Goal: Task Accomplishment & Management: Manage account settings

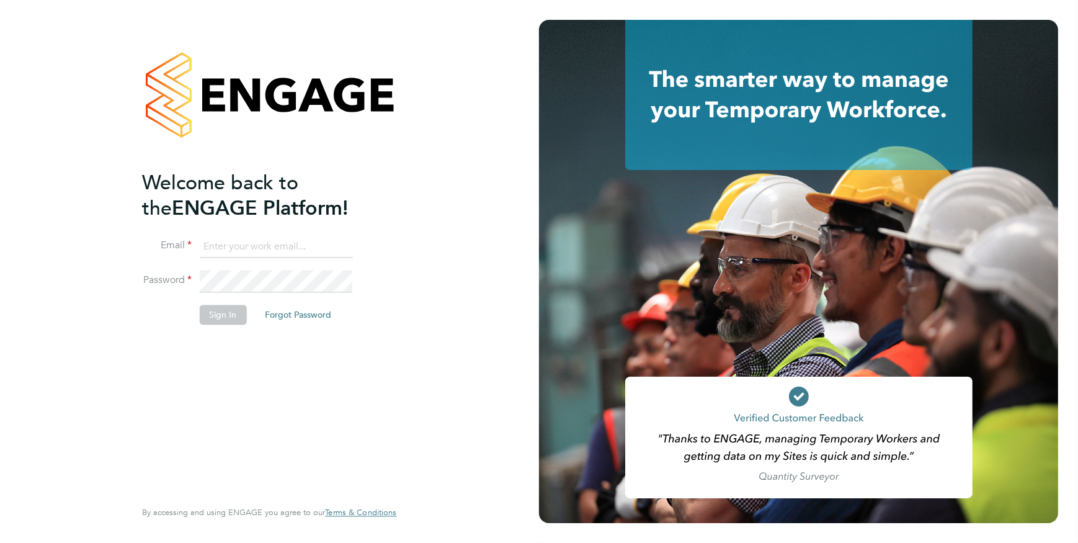
type input "stephanie.bolland@ganymedesolutions.co.uk"
click at [197, 307] on li "Sign In Forgot Password" at bounding box center [263, 321] width 242 height 32
click at [211, 314] on button "Sign In" at bounding box center [222, 315] width 47 height 20
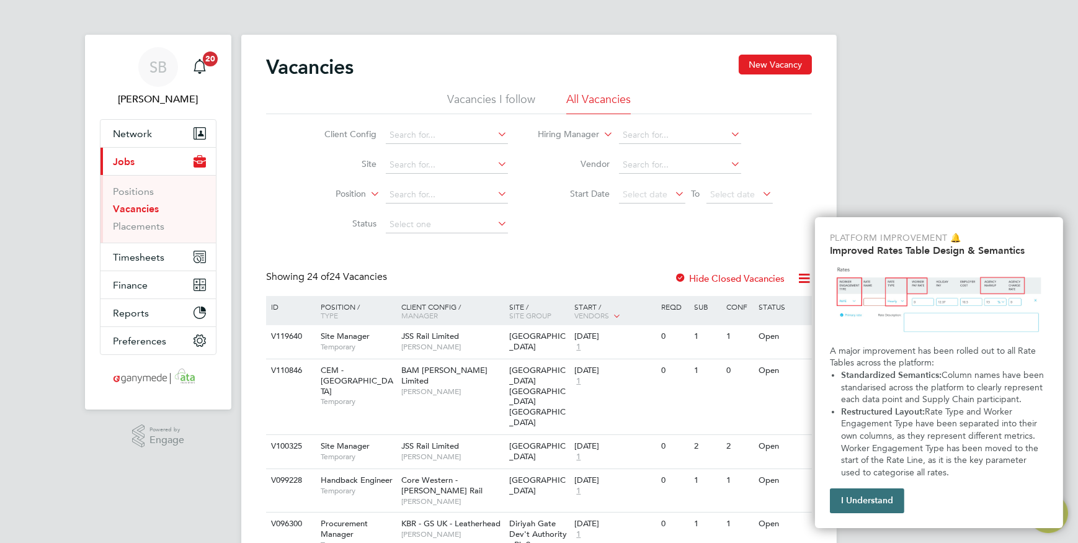
click at [890, 504] on button "I Understand" at bounding box center [867, 500] width 74 height 25
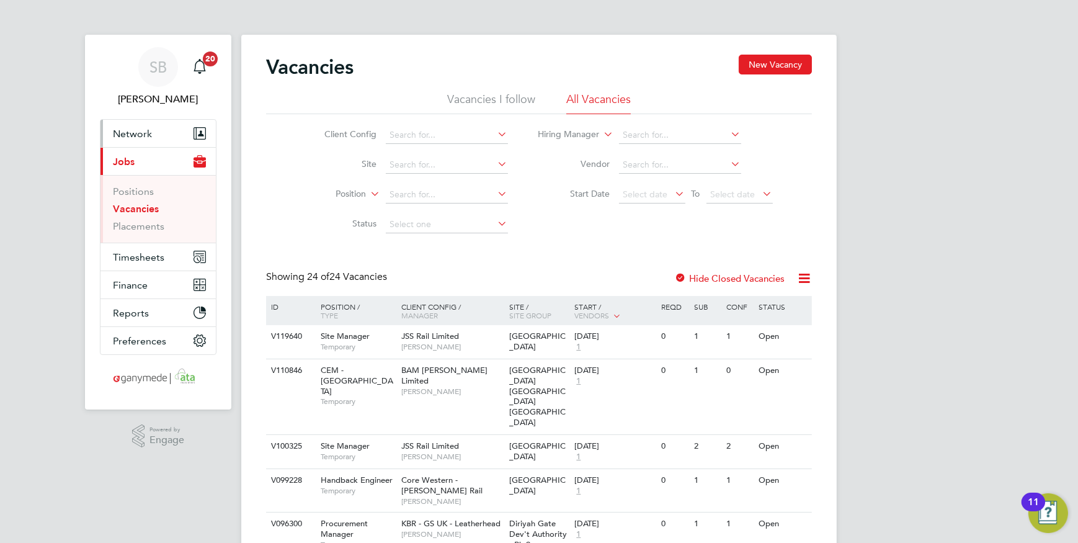
click at [149, 135] on span "Network" at bounding box center [132, 134] width 39 height 12
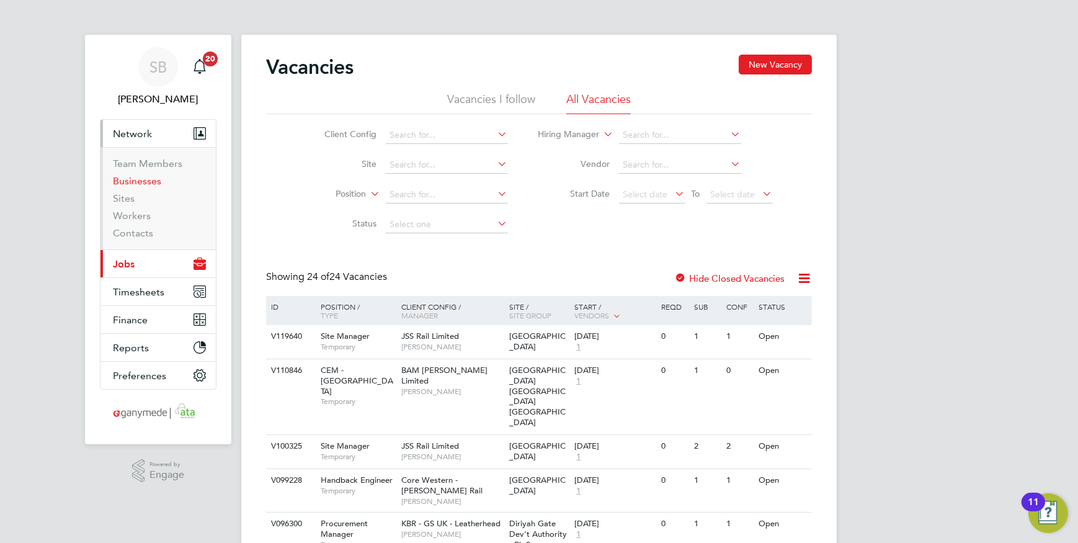
click at [139, 181] on link "Businesses" at bounding box center [137, 181] width 48 height 12
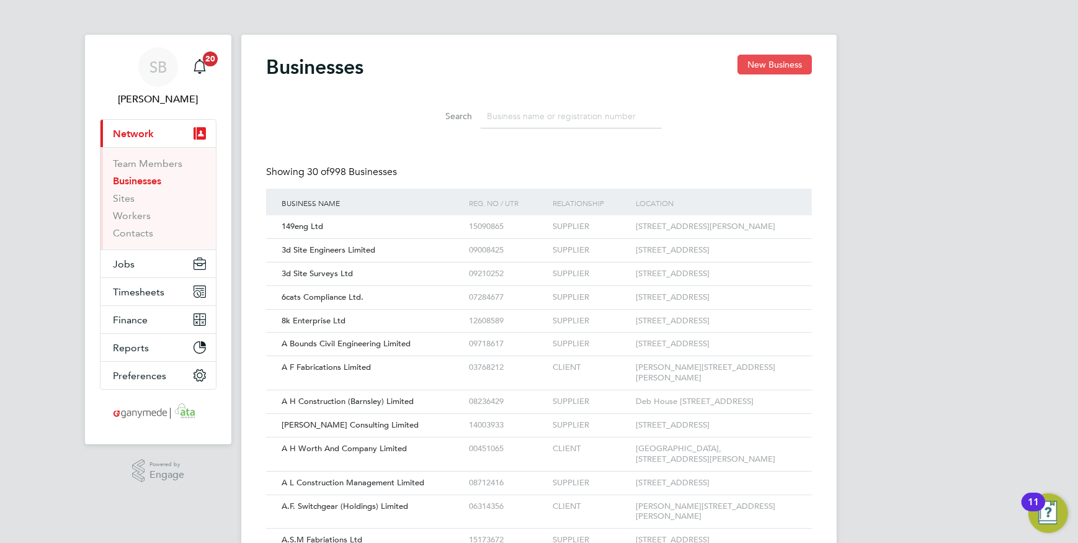
click at [781, 62] on button "New Business" at bounding box center [775, 65] width 74 height 20
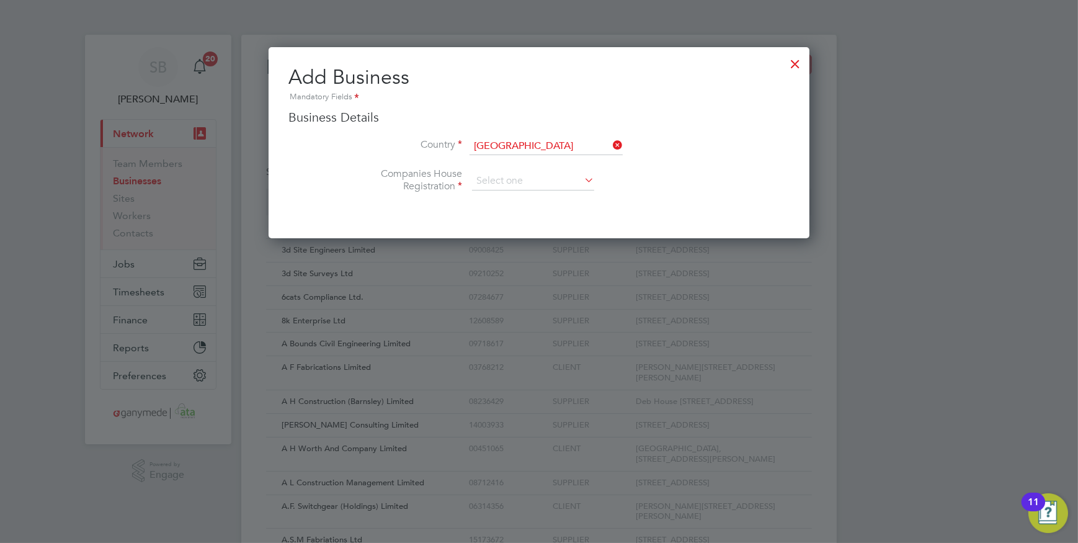
click at [795, 60] on div at bounding box center [795, 61] width 22 height 22
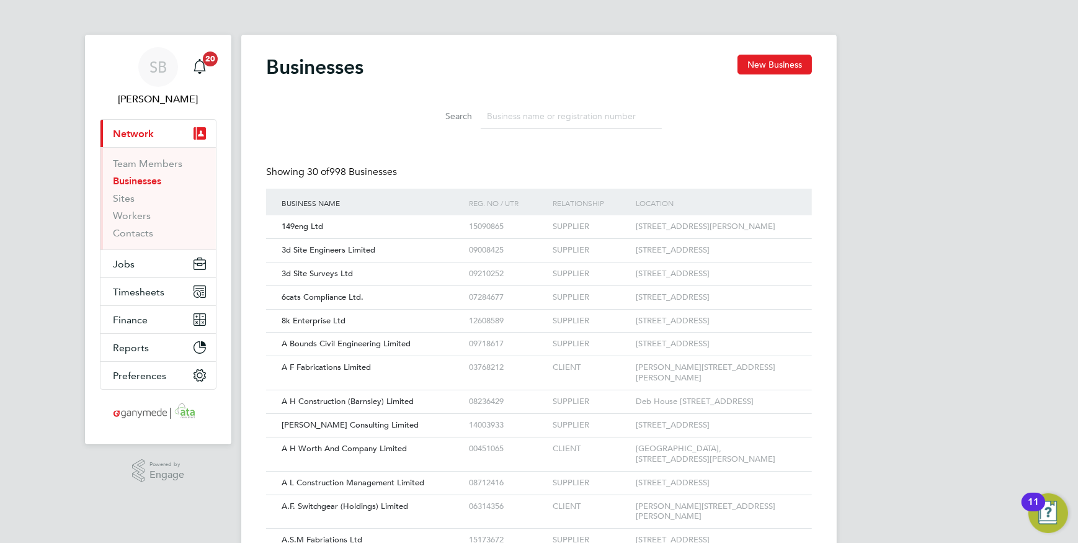
click at [536, 115] on input at bounding box center [571, 116] width 181 height 24
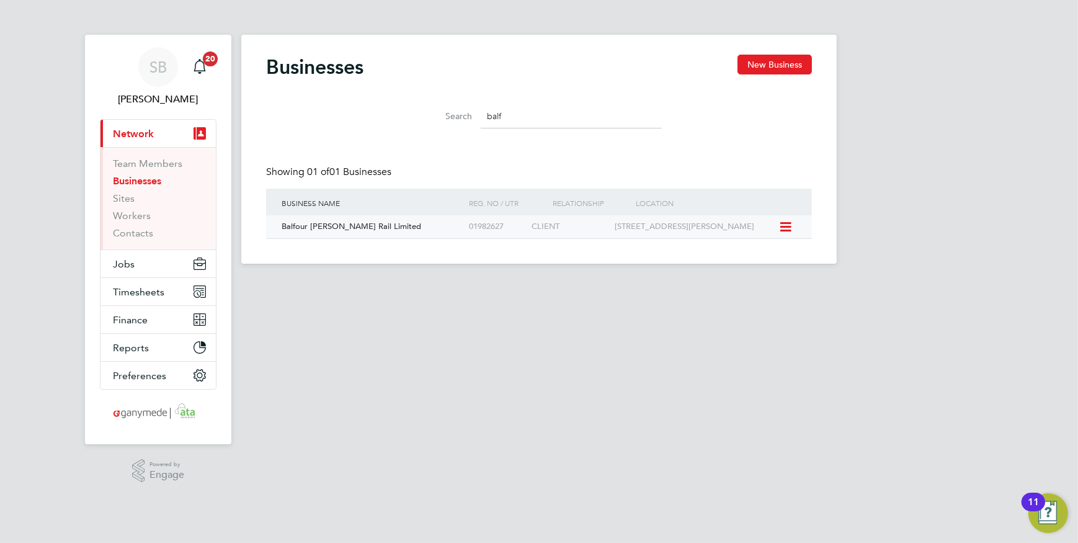
type input "balf"
click at [391, 225] on div "Balfour [PERSON_NAME] Rail Limited" at bounding box center [372, 226] width 187 height 23
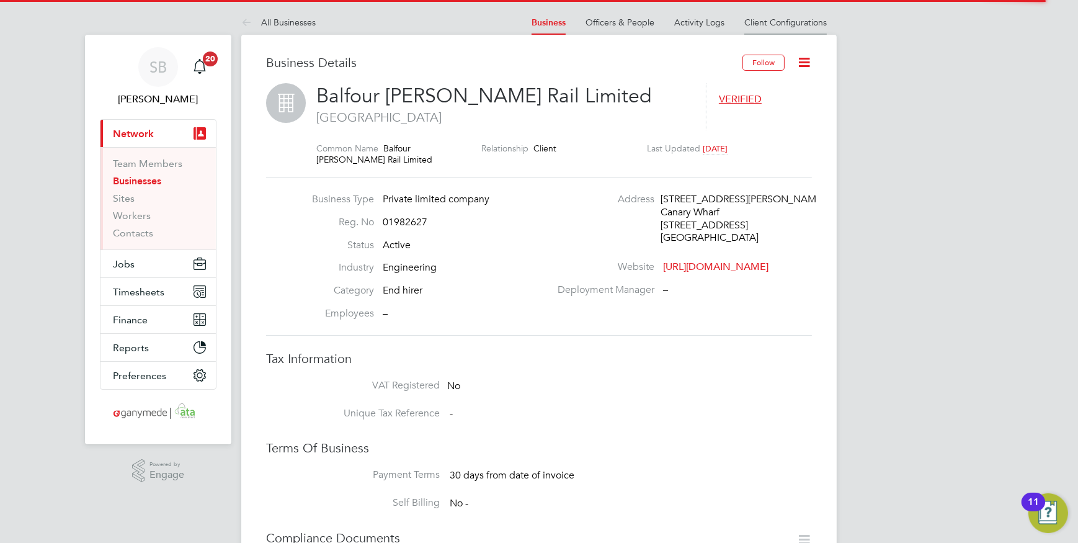
click at [807, 23] on link "Client Configurations" at bounding box center [786, 22] width 83 height 11
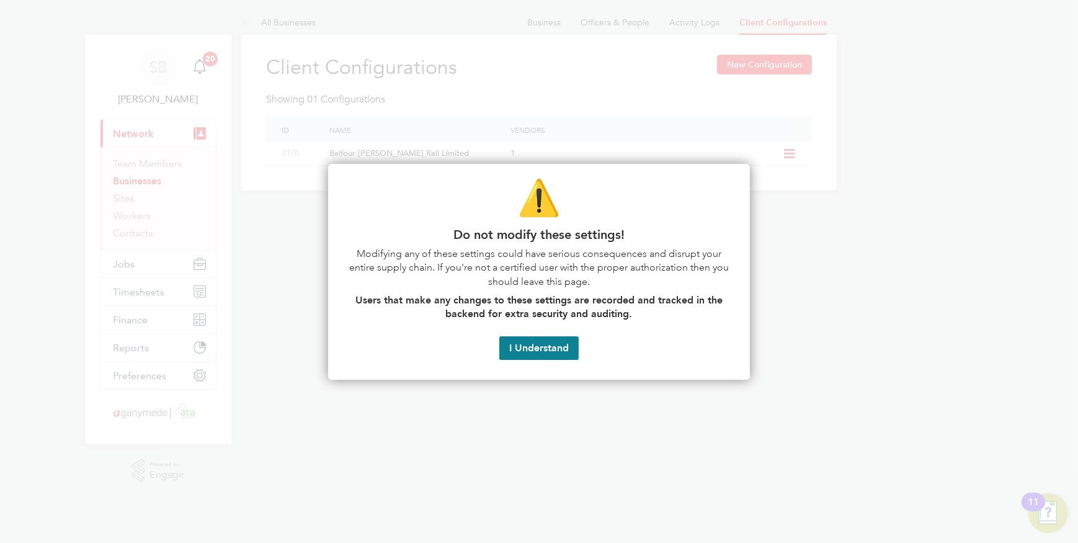
drag, startPoint x: 547, startPoint y: 346, endPoint x: 619, endPoint y: 338, distance: 72.4
click at [547, 345] on button "I Understand" at bounding box center [538, 348] width 79 height 24
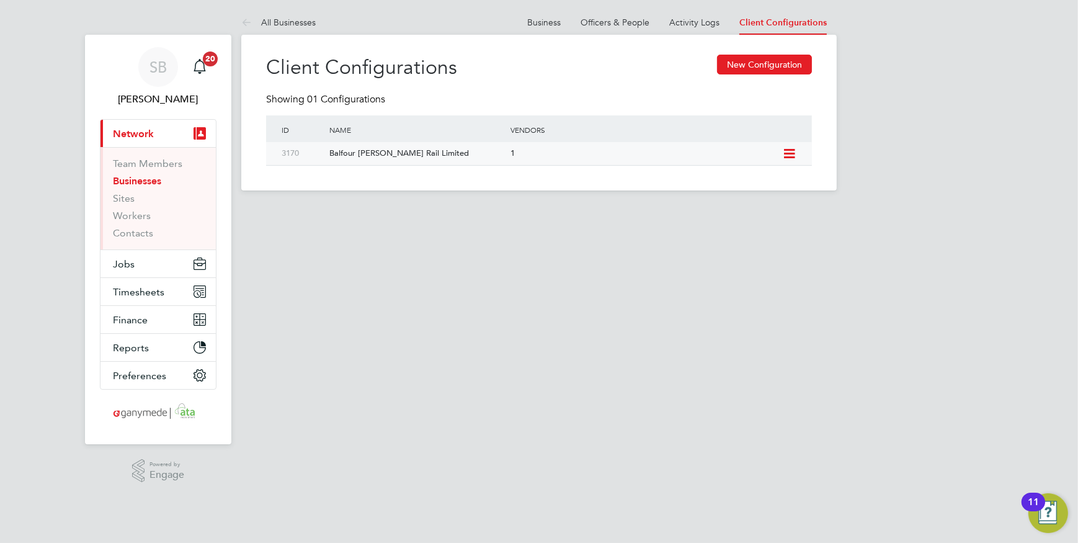
click at [787, 156] on icon at bounding box center [790, 154] width 16 height 10
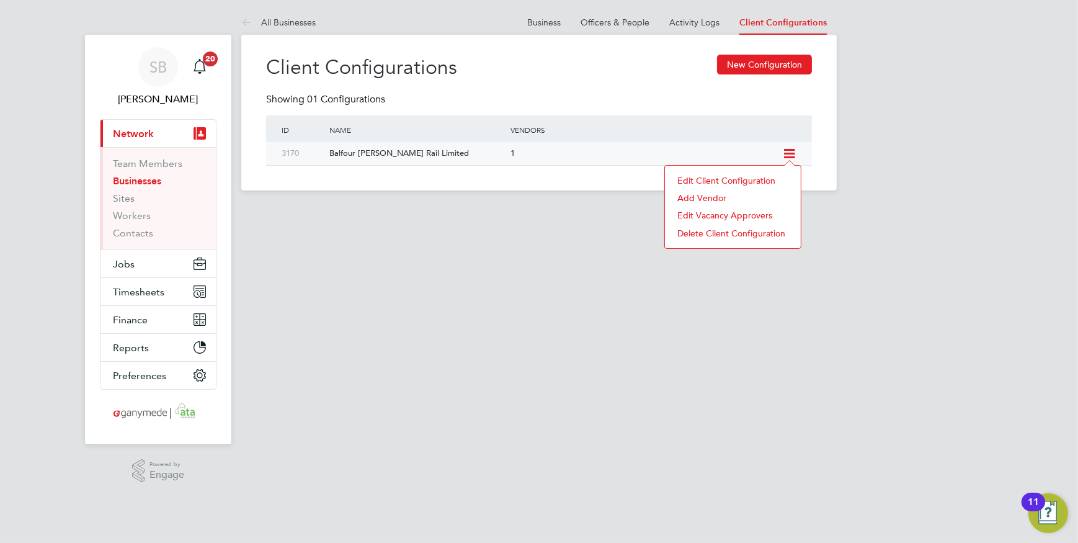
click at [722, 178] on li "Edit Client Configuration" at bounding box center [732, 180] width 123 height 17
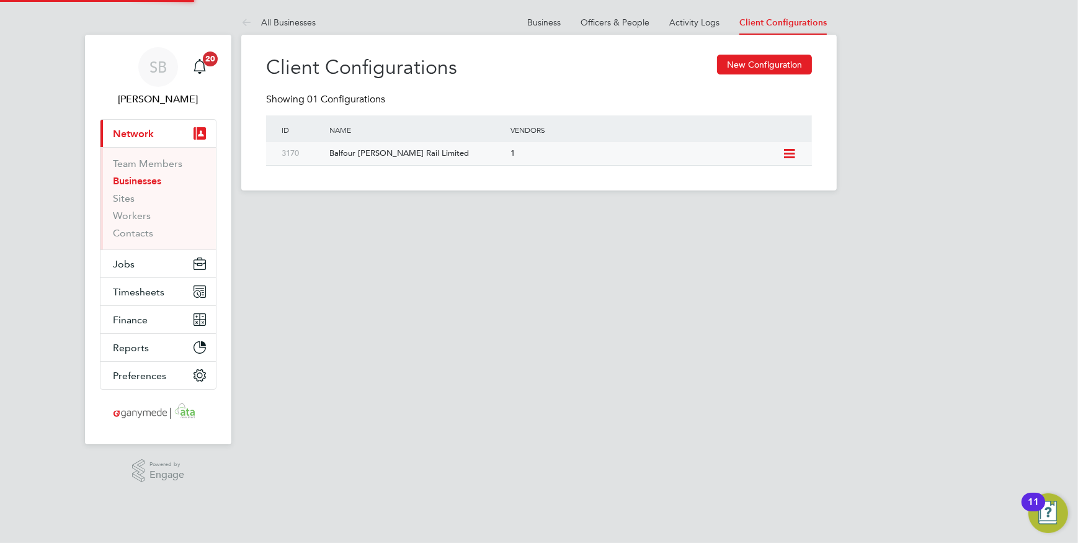
type input "Balfour [PERSON_NAME] Rail Limited"
type input "Ganymede Solutions Limited"
type input "Custom"
type input "Manually"
type input "No Limits"
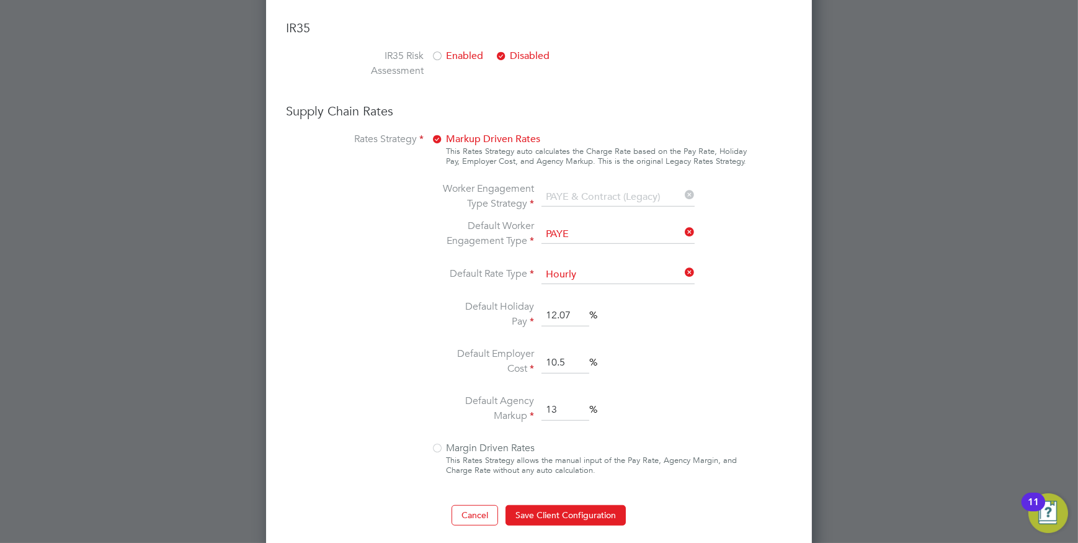
scroll to position [920, 0]
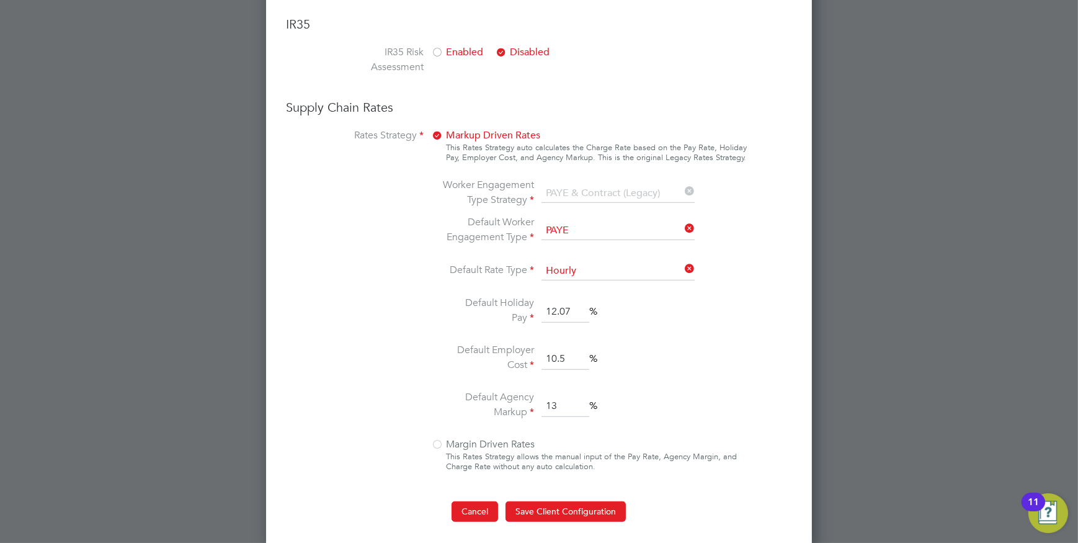
click at [478, 509] on button "Cancel" at bounding box center [475, 511] width 47 height 20
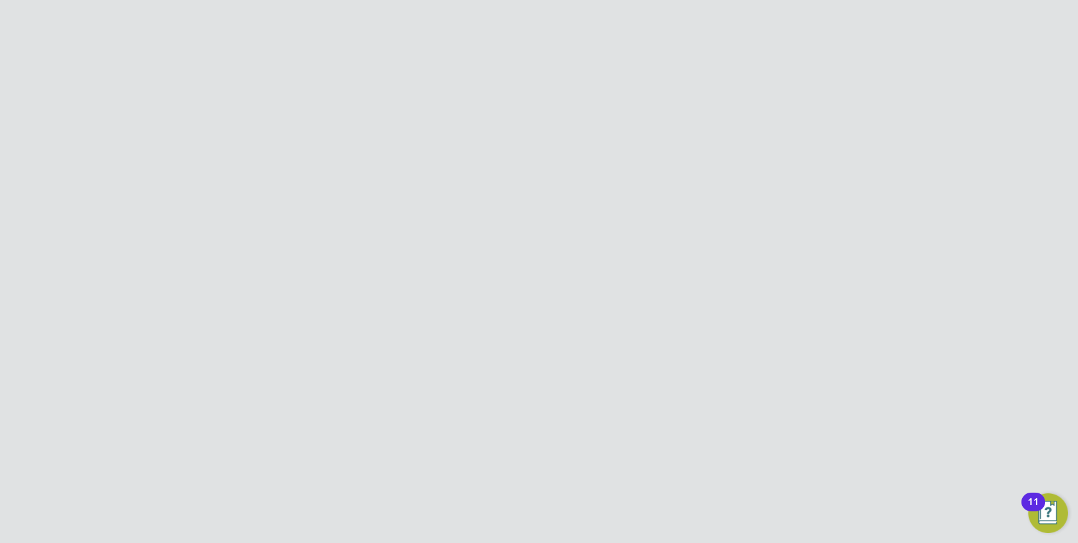
scroll to position [0, 0]
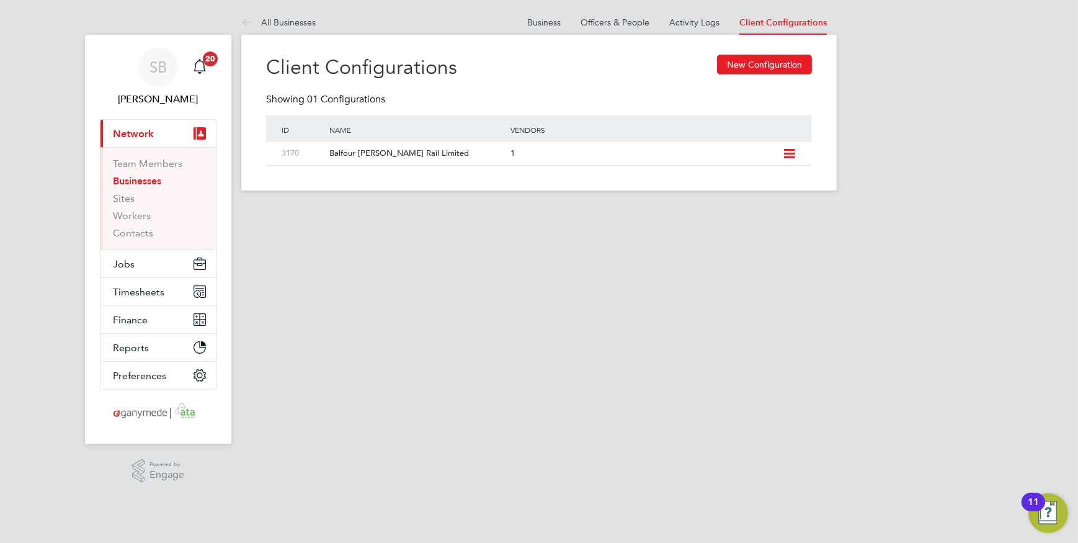
click at [153, 177] on link "Businesses" at bounding box center [137, 181] width 48 height 12
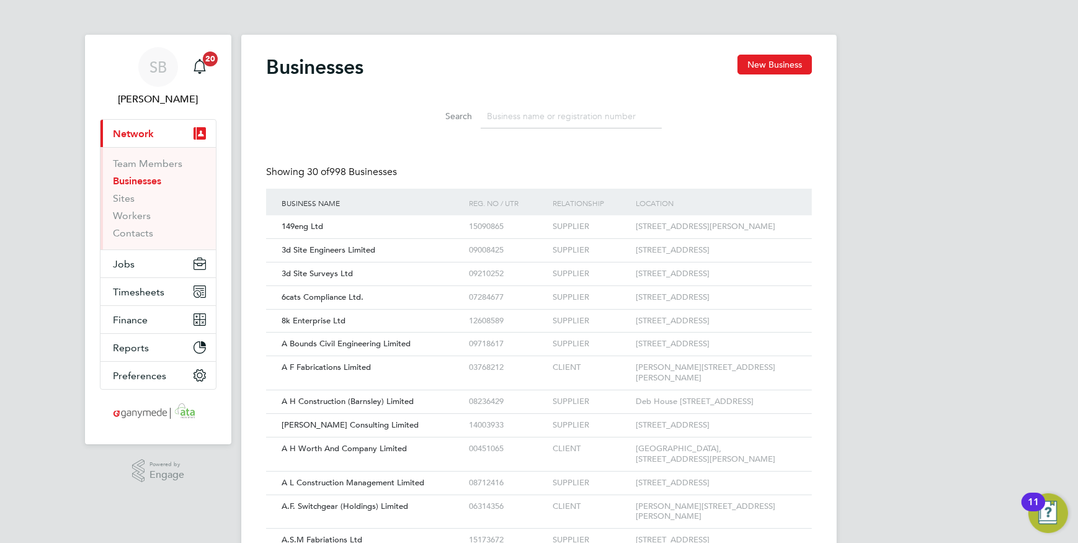
click at [511, 123] on input at bounding box center [571, 116] width 181 height 24
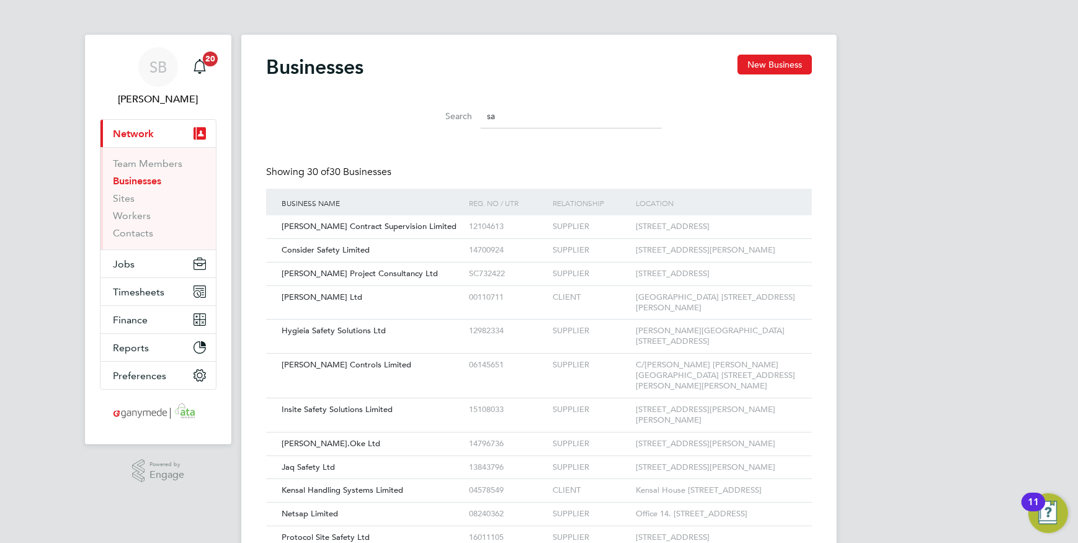
type input "s"
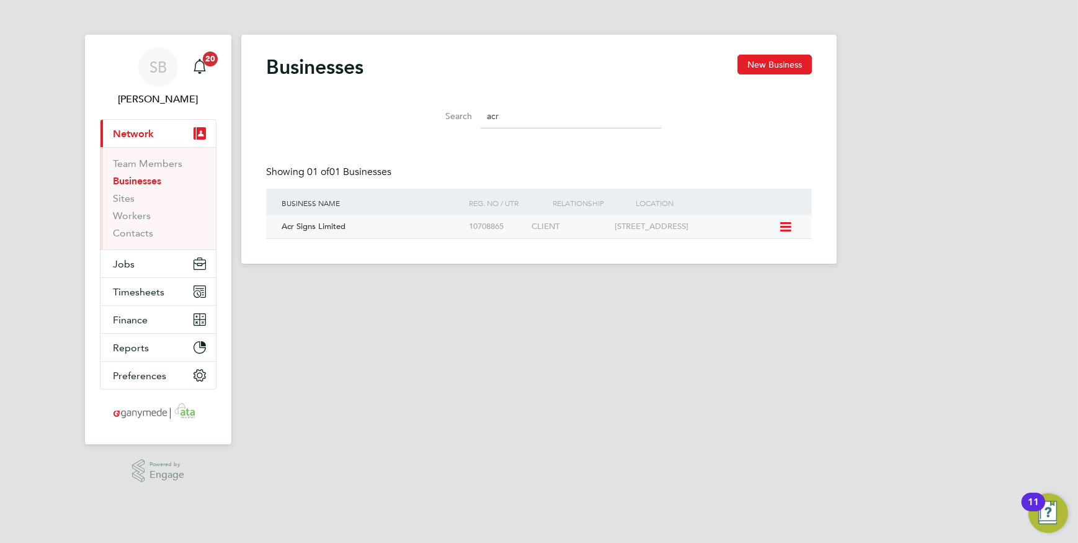
type input "acr"
click at [326, 228] on span "Acr Signs Limited" at bounding box center [314, 226] width 64 height 11
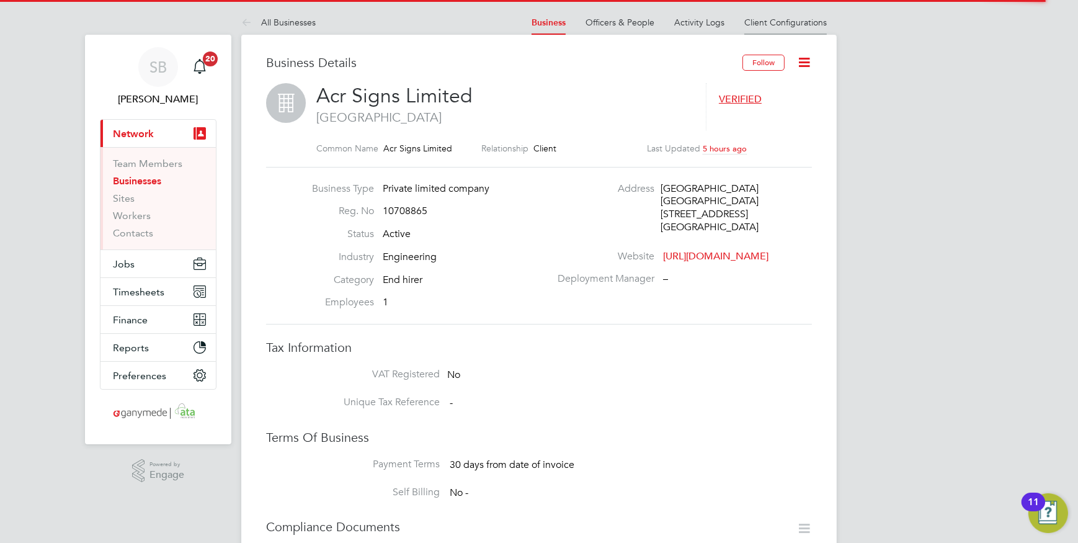
click at [807, 24] on link "Client Configurations" at bounding box center [786, 22] width 83 height 11
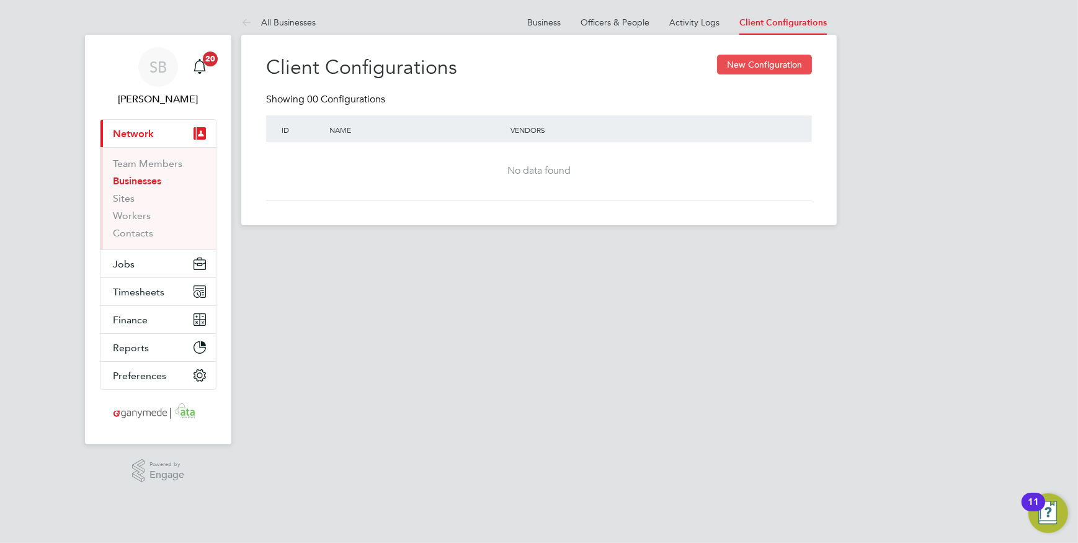
click at [778, 68] on button "New Configuration" at bounding box center [764, 65] width 95 height 20
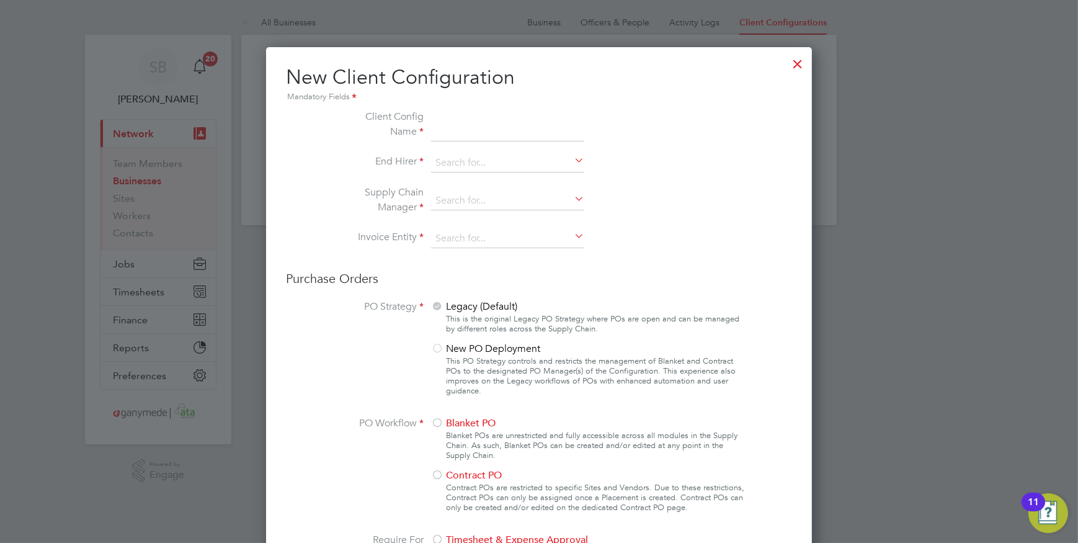
click at [483, 136] on input at bounding box center [507, 125] width 153 height 32
type input "Standard Hours"
click at [450, 157] on input at bounding box center [507, 163] width 153 height 19
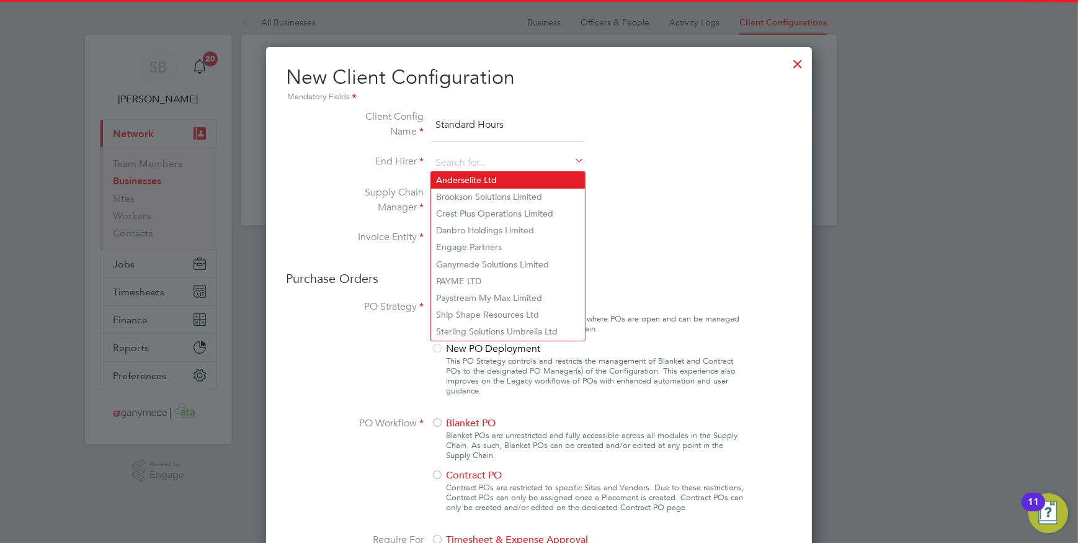
click at [462, 182] on li "Anderselite Ltd" at bounding box center [508, 180] width 154 height 17
type input "Anderselite Ltd"
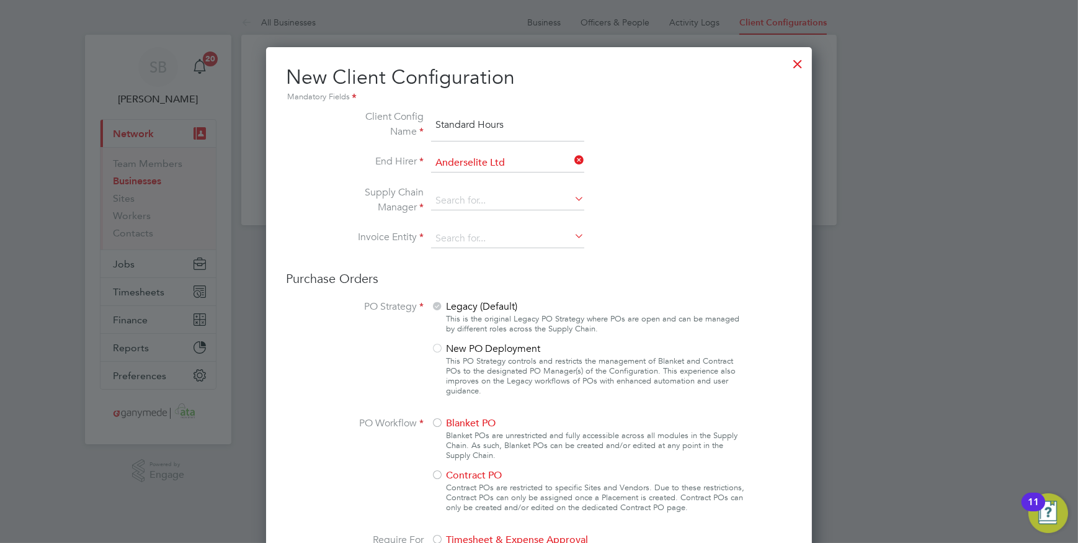
click at [464, 189] on li "Supply Chain Manager" at bounding box center [539, 207] width 417 height 45
click at [471, 212] on li "Supply Chain Manager" at bounding box center [539, 207] width 417 height 45
click at [473, 205] on input at bounding box center [507, 201] width 153 height 19
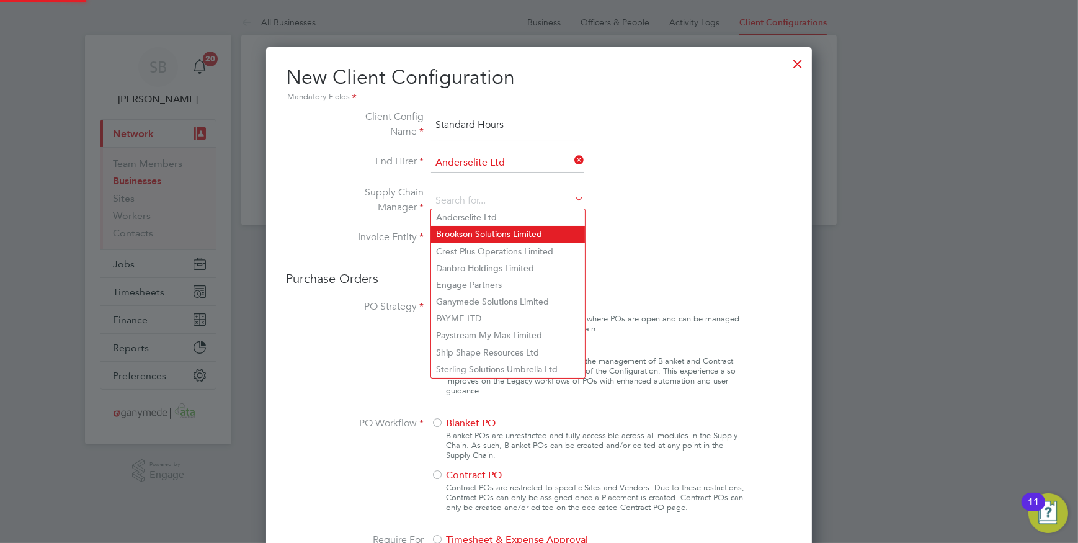
click at [478, 233] on li "Brookson Solutions Limited" at bounding box center [508, 234] width 154 height 17
type input "Brookson Solutions Limited"
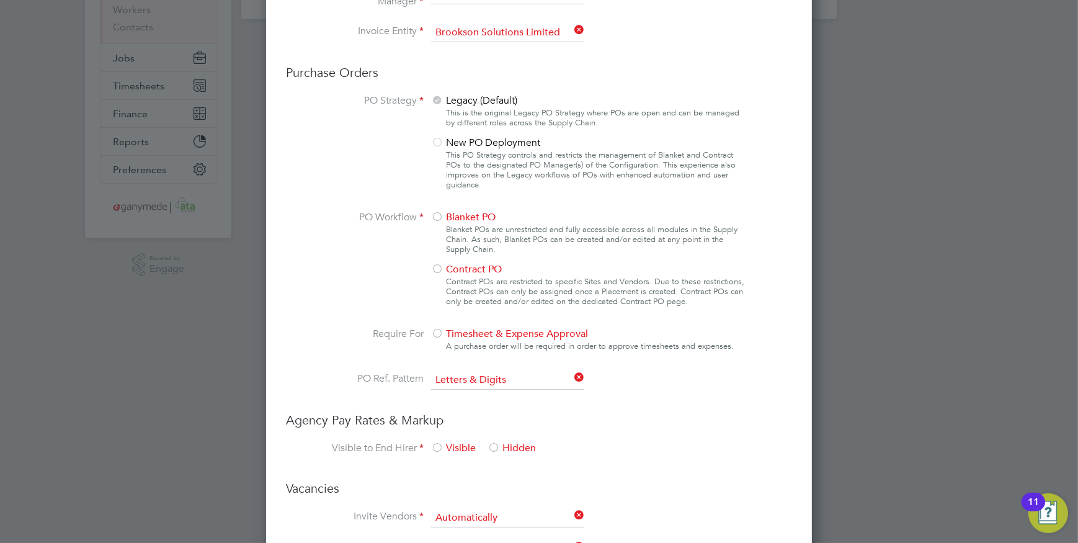
scroll to position [225, 0]
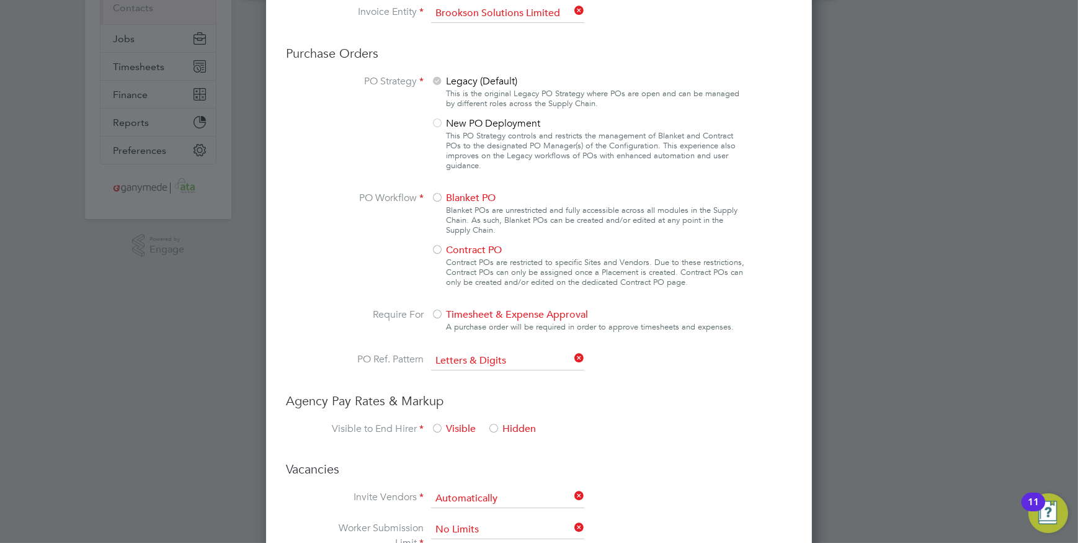
drag, startPoint x: 439, startPoint y: 194, endPoint x: 444, endPoint y: 207, distance: 14.7
click at [439, 193] on div at bounding box center [437, 198] width 12 height 12
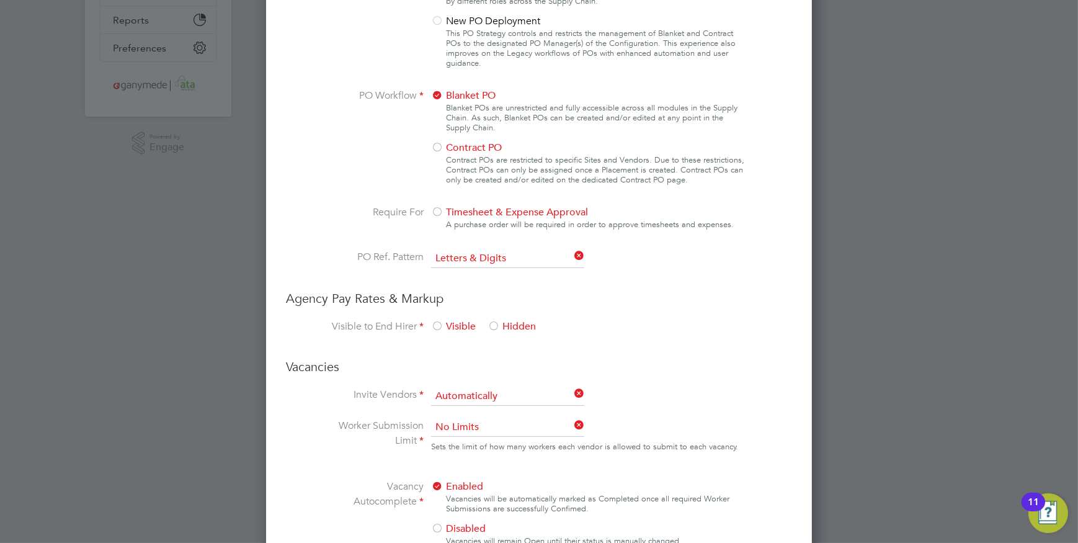
scroll to position [338, 0]
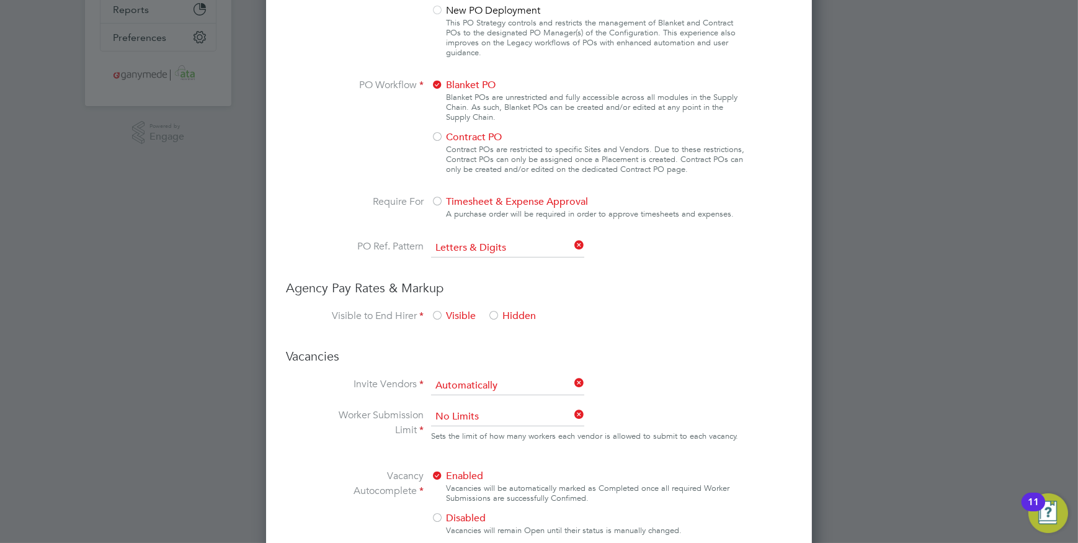
click at [493, 310] on div at bounding box center [494, 316] width 12 height 12
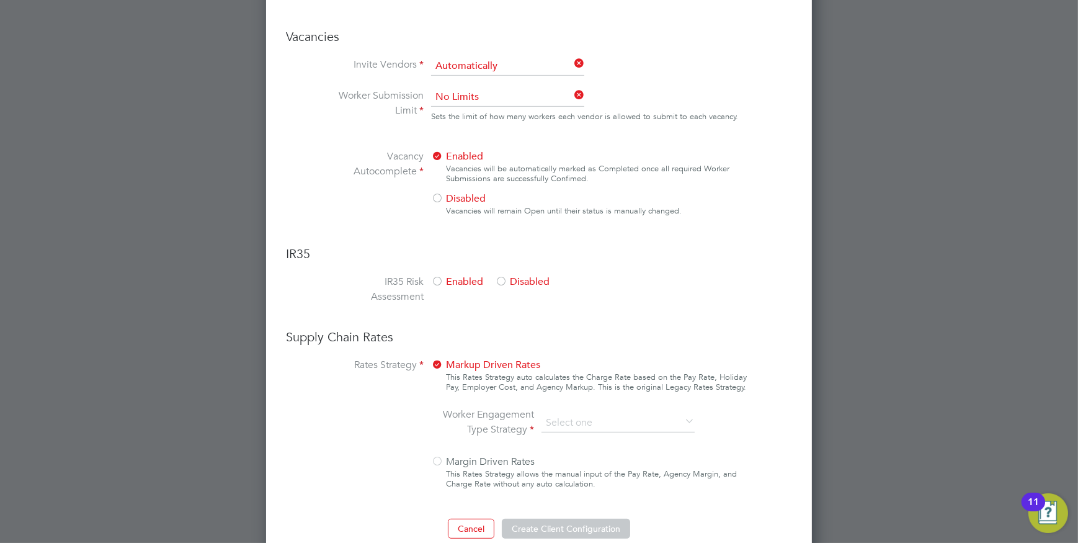
scroll to position [675, 0]
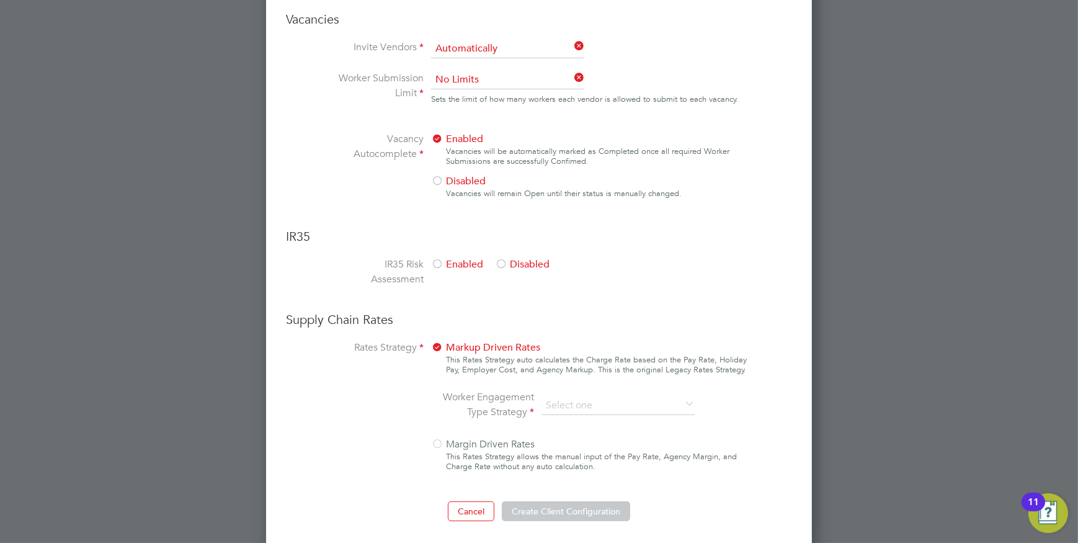
click at [502, 259] on div at bounding box center [501, 265] width 12 height 12
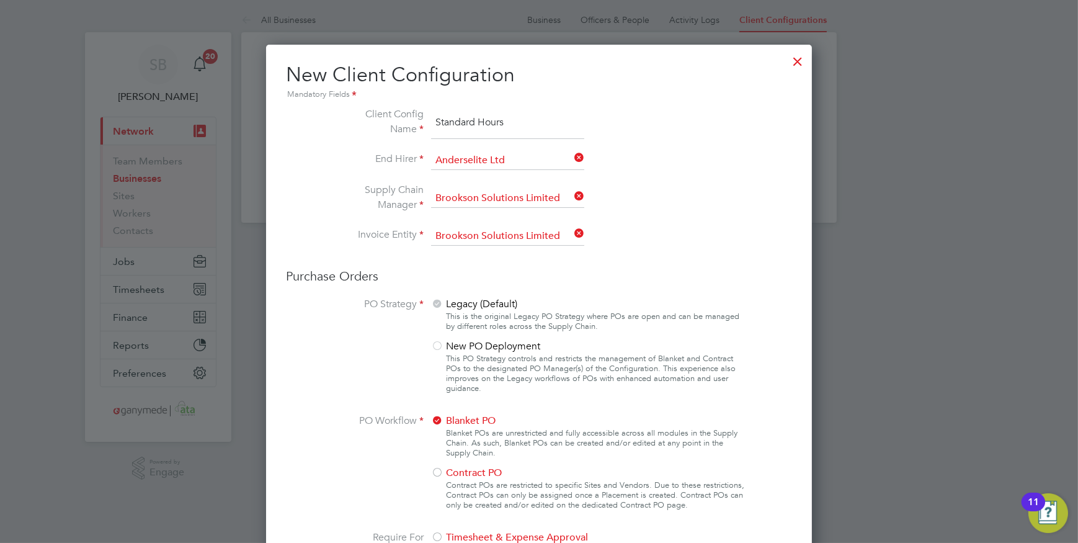
scroll to position [0, 0]
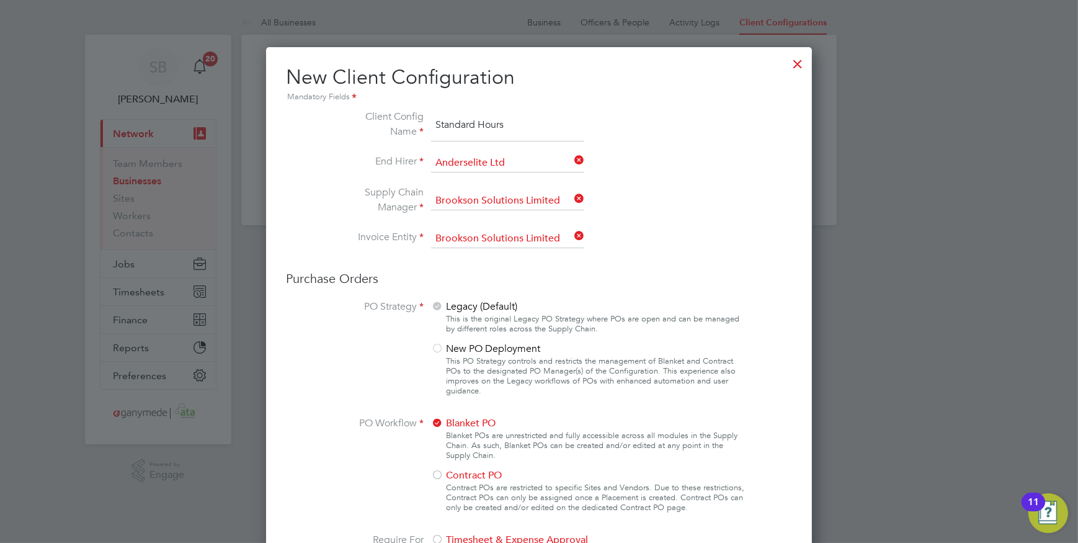
click at [796, 63] on div at bounding box center [798, 61] width 22 height 22
